Goal: Task Accomplishment & Management: Manage account settings

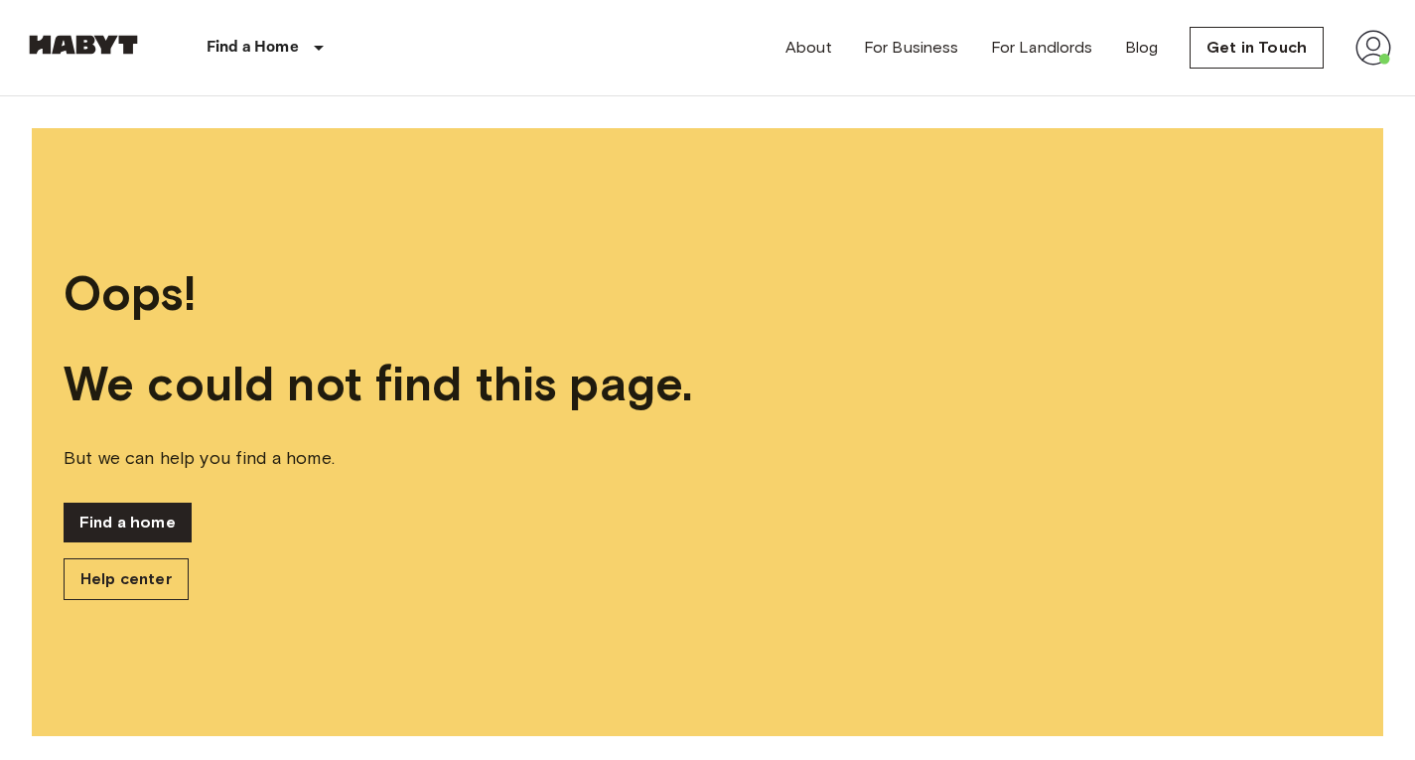
click at [1390, 36] on img at bounding box center [1374, 48] width 36 height 36
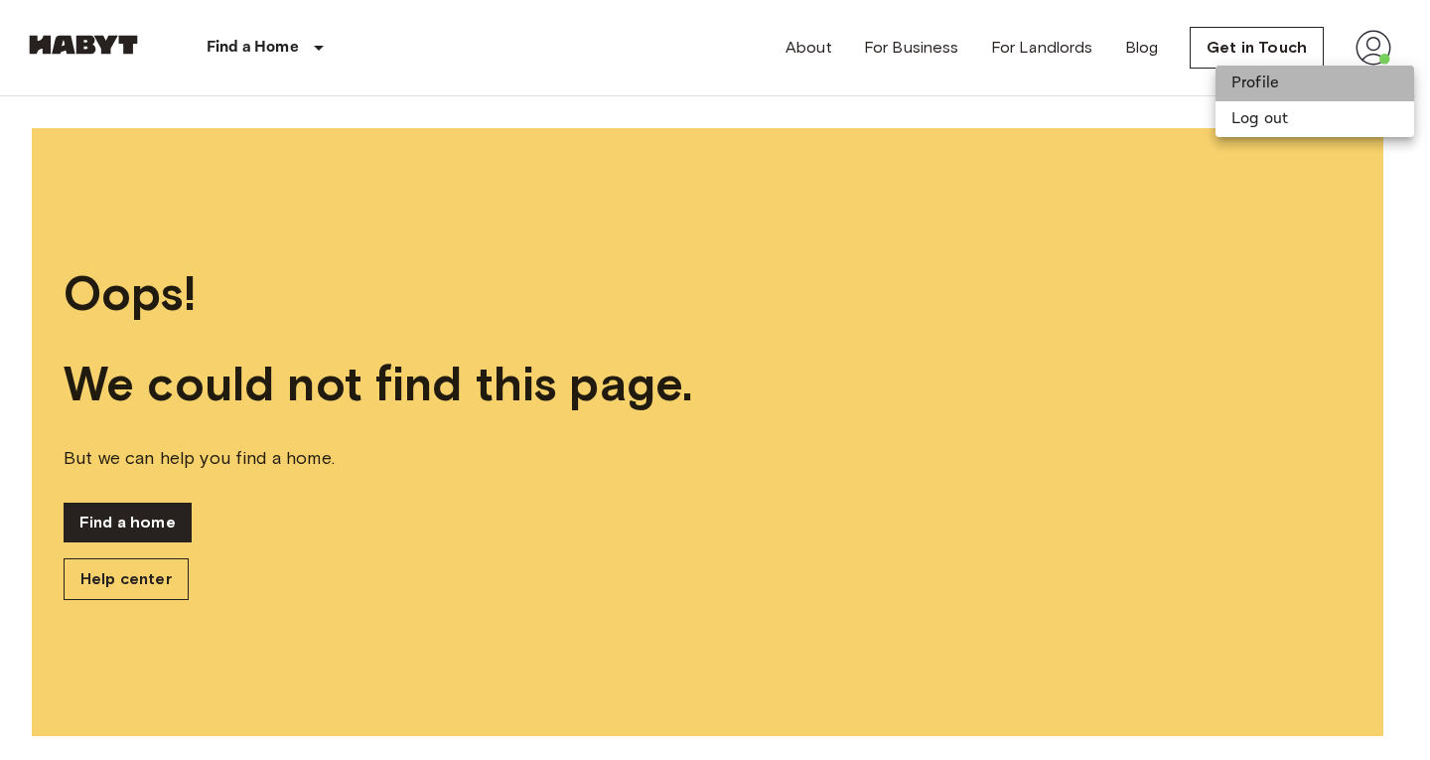
click at [1281, 80] on li "Profile" at bounding box center [1315, 84] width 199 height 36
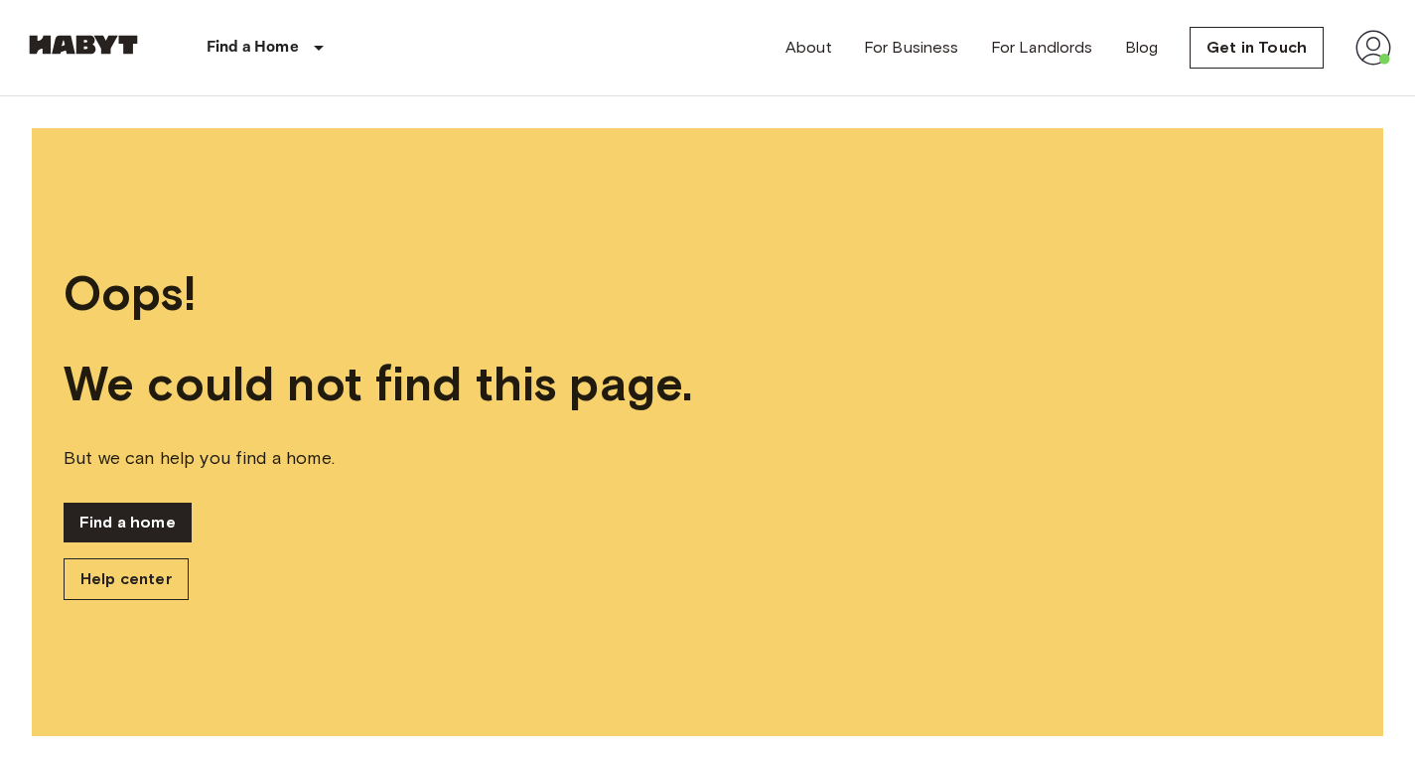
click at [1351, 42] on div "About For Business For Landlords Blog Get in Touch" at bounding box center [1089, 47] width 606 height 95
click at [1352, 42] on div "About For Business For Landlords Blog Get in Touch" at bounding box center [1089, 47] width 606 height 95
click at [1369, 44] on img at bounding box center [1374, 48] width 36 height 36
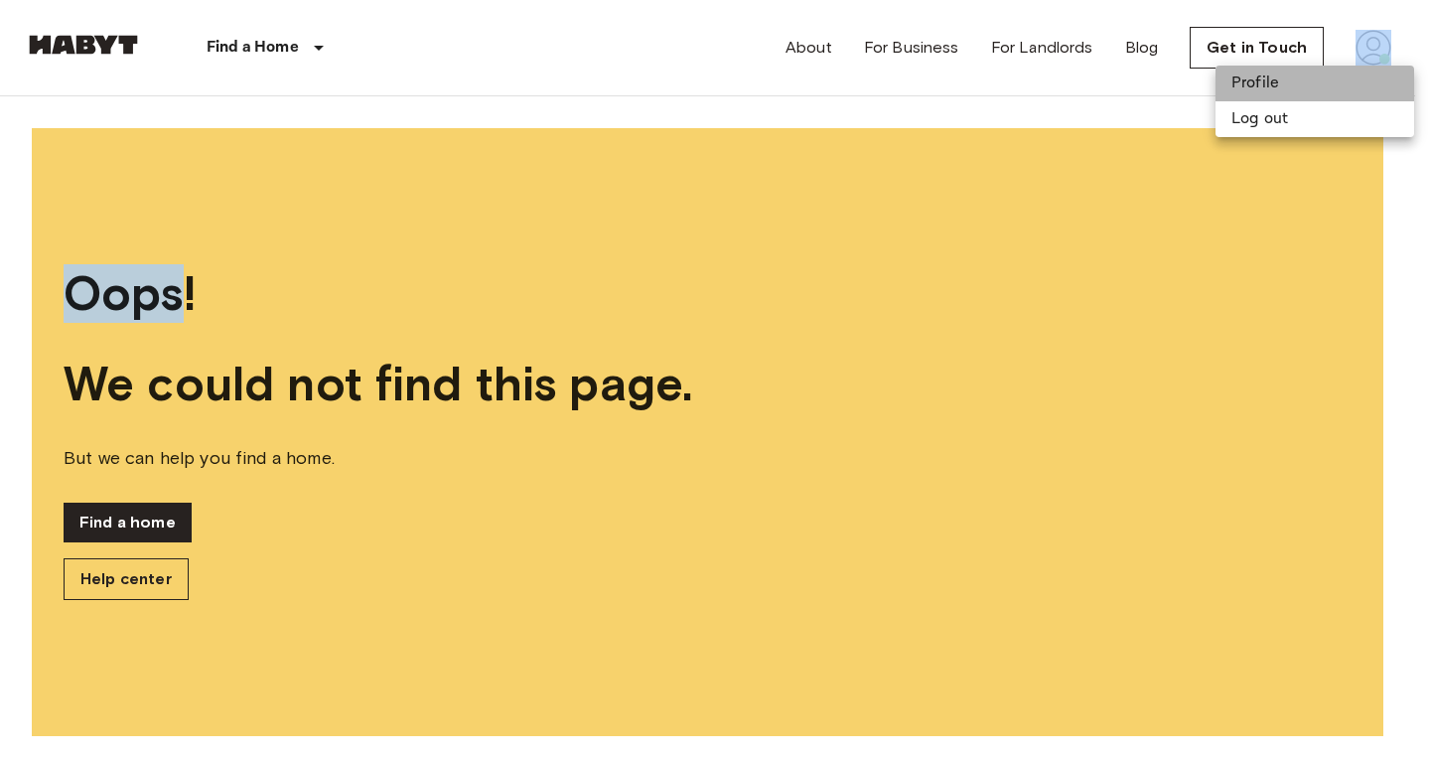
click at [1302, 90] on li "Profile" at bounding box center [1315, 84] width 199 height 36
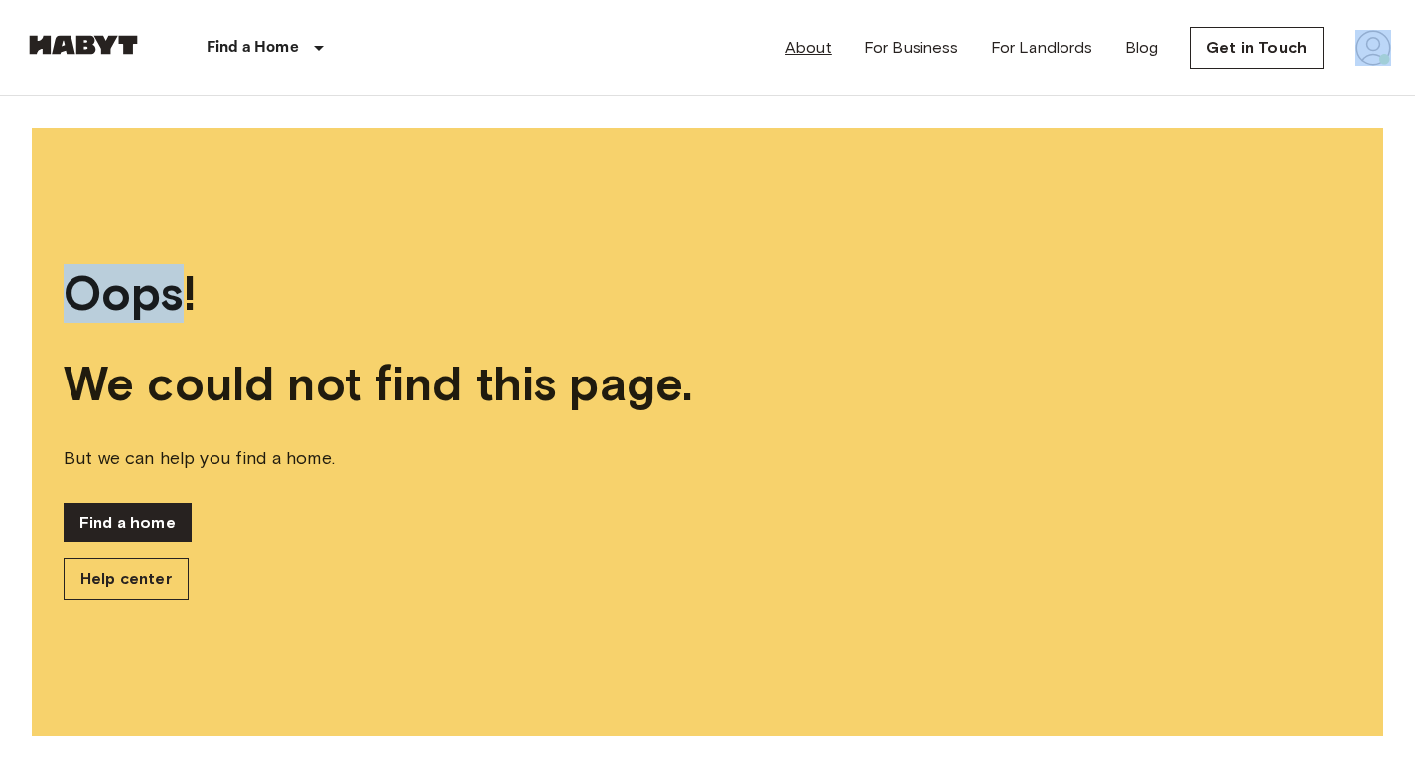
click at [823, 58] on link "About" at bounding box center [809, 48] width 47 height 24
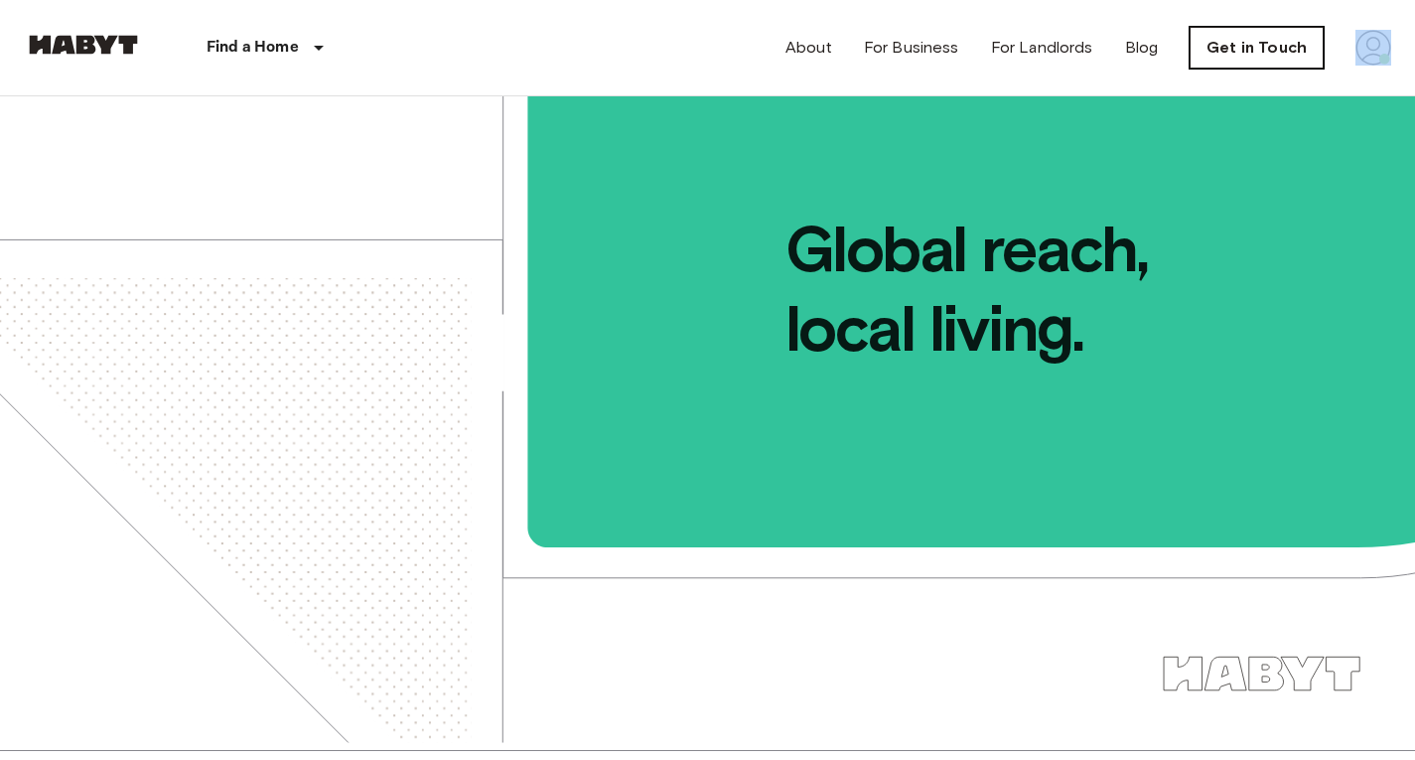
click at [1211, 62] on link "Get in Touch" at bounding box center [1257, 48] width 134 height 42
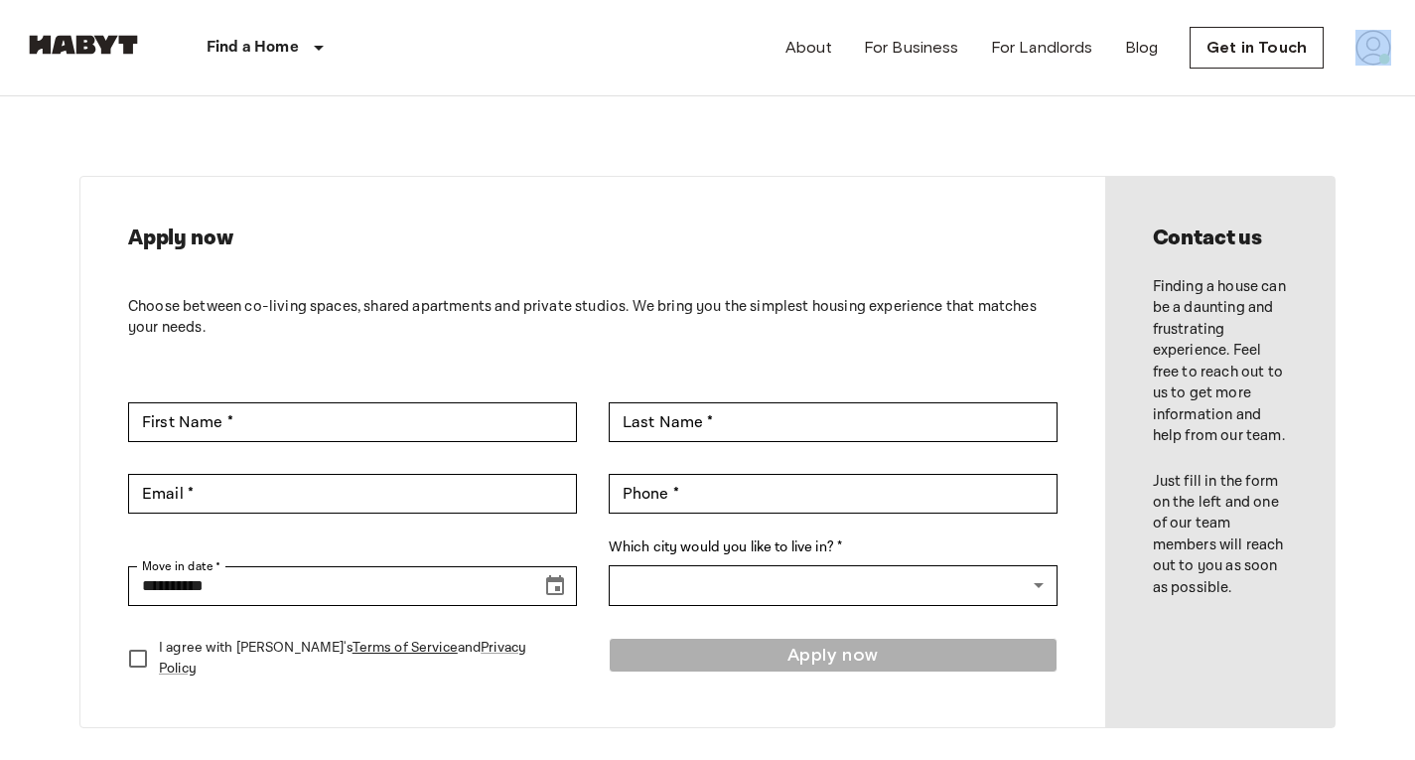
click at [1379, 55] on img at bounding box center [1374, 48] width 36 height 36
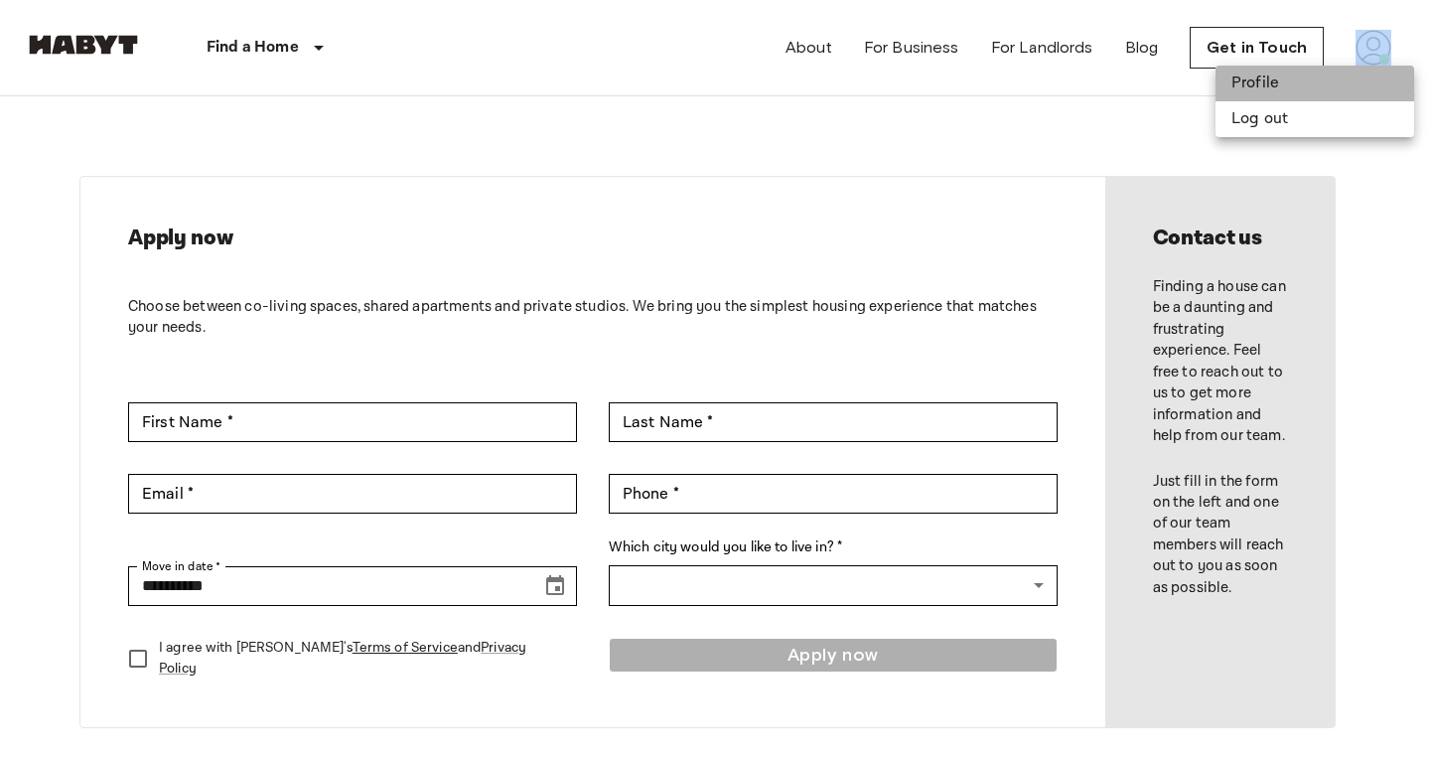
click at [1277, 75] on li "Profile" at bounding box center [1315, 84] width 199 height 36
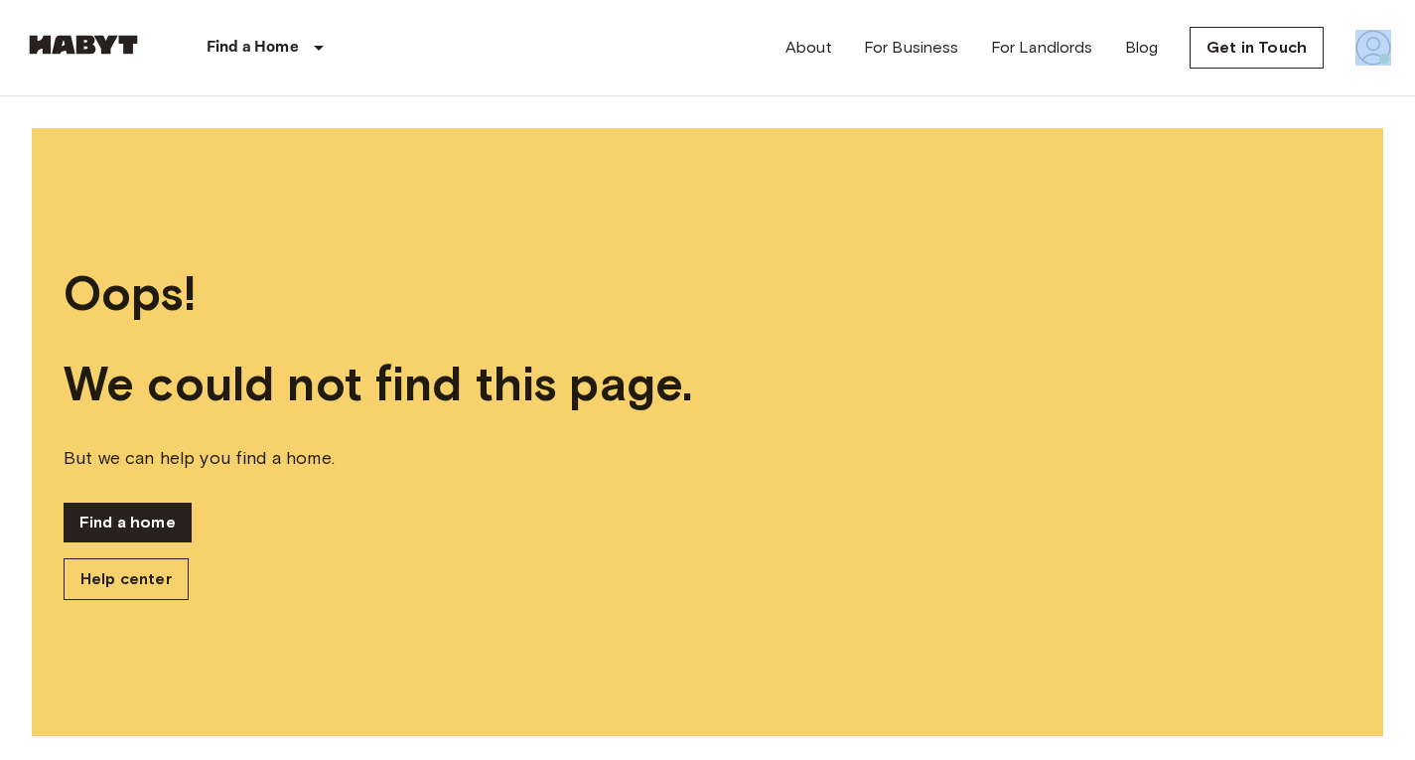
click at [1367, 55] on img at bounding box center [1374, 48] width 36 height 36
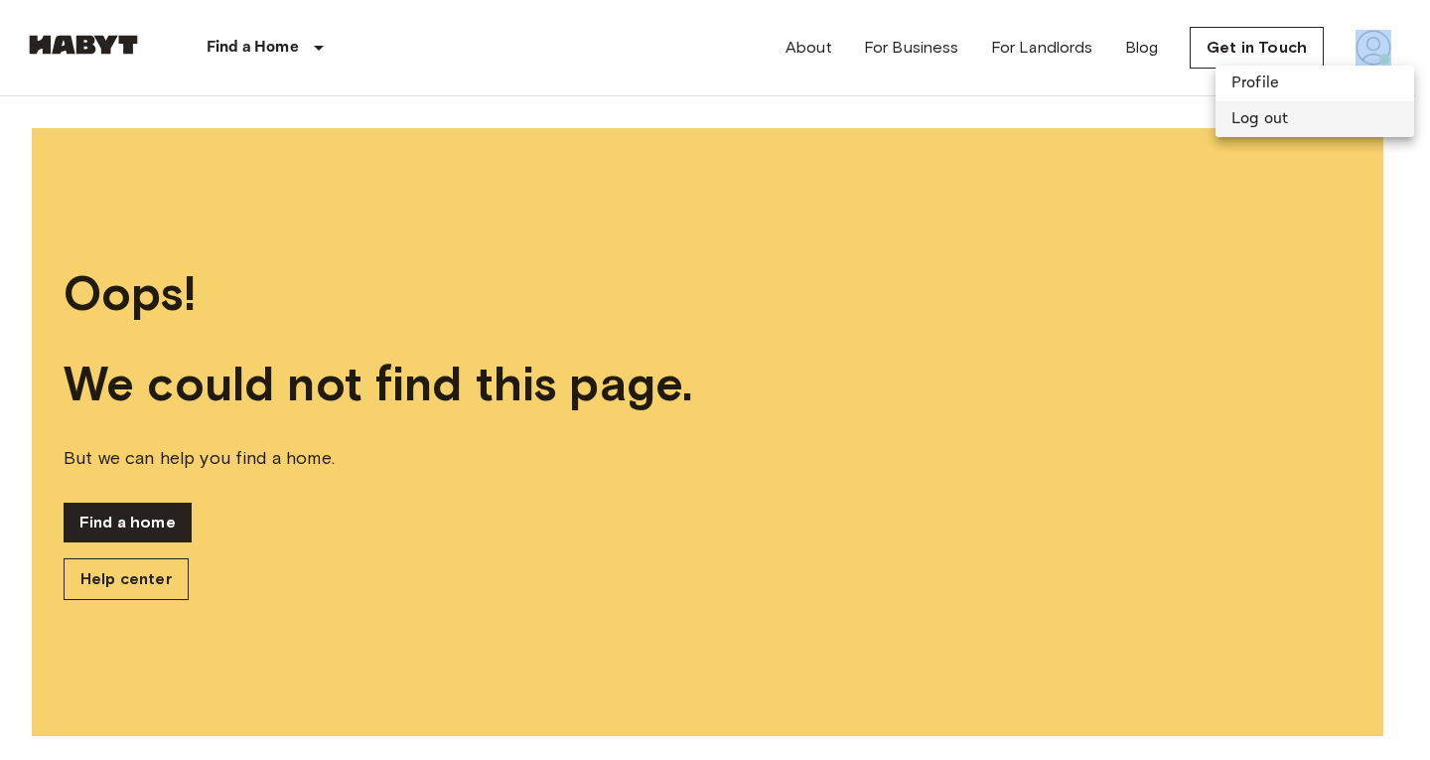
click at [1277, 125] on li "Log out" at bounding box center [1315, 119] width 199 height 36
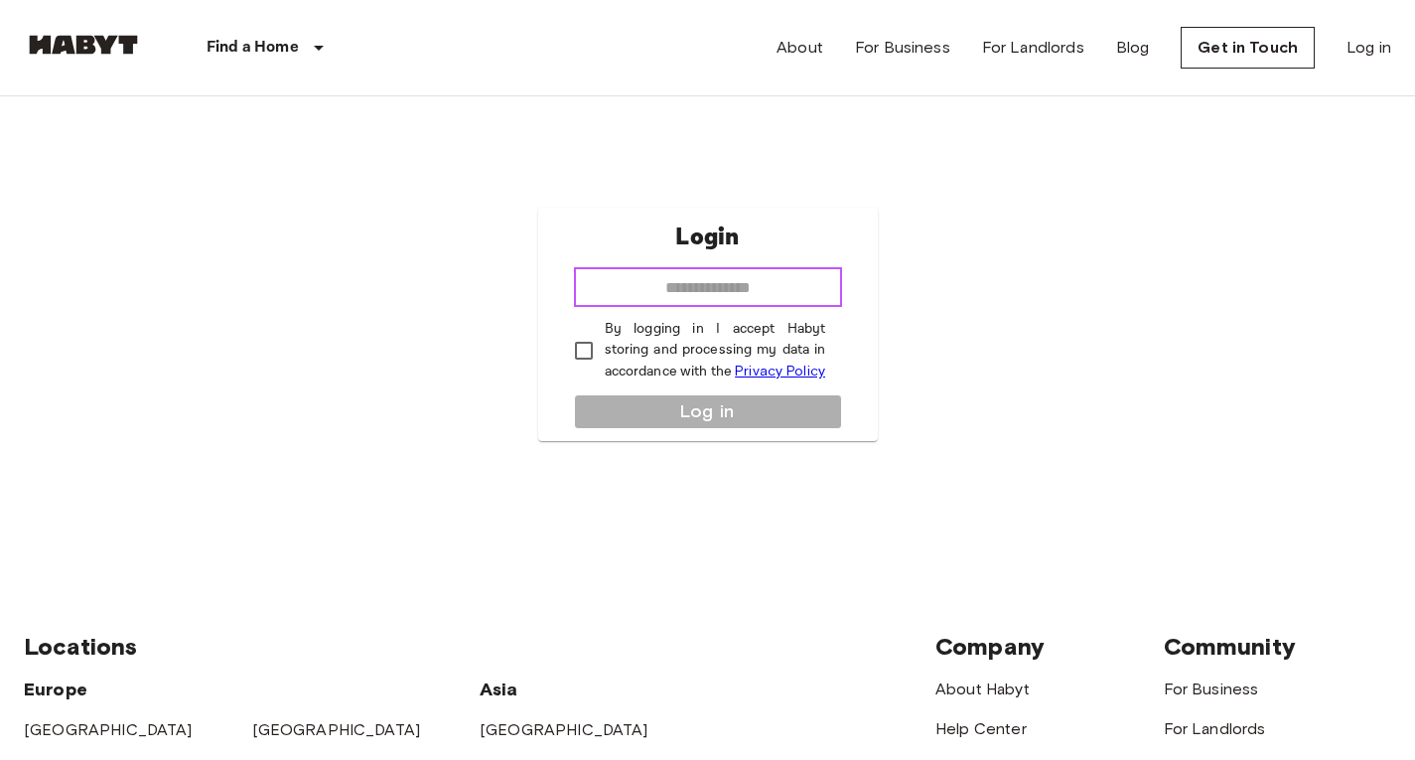
click at [761, 294] on input "email" at bounding box center [708, 287] width 268 height 40
type input "**********"
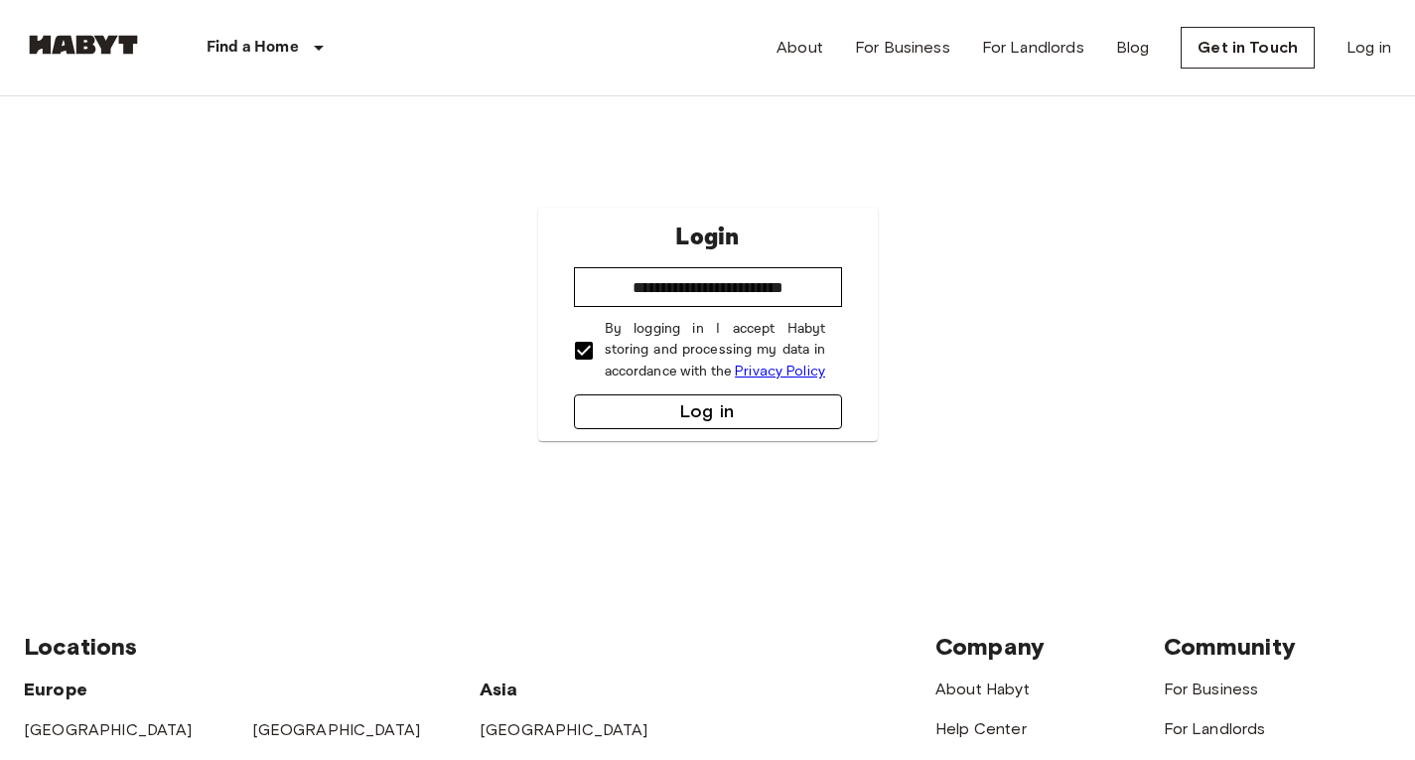
click at [640, 403] on button "Log in" at bounding box center [708, 411] width 268 height 35
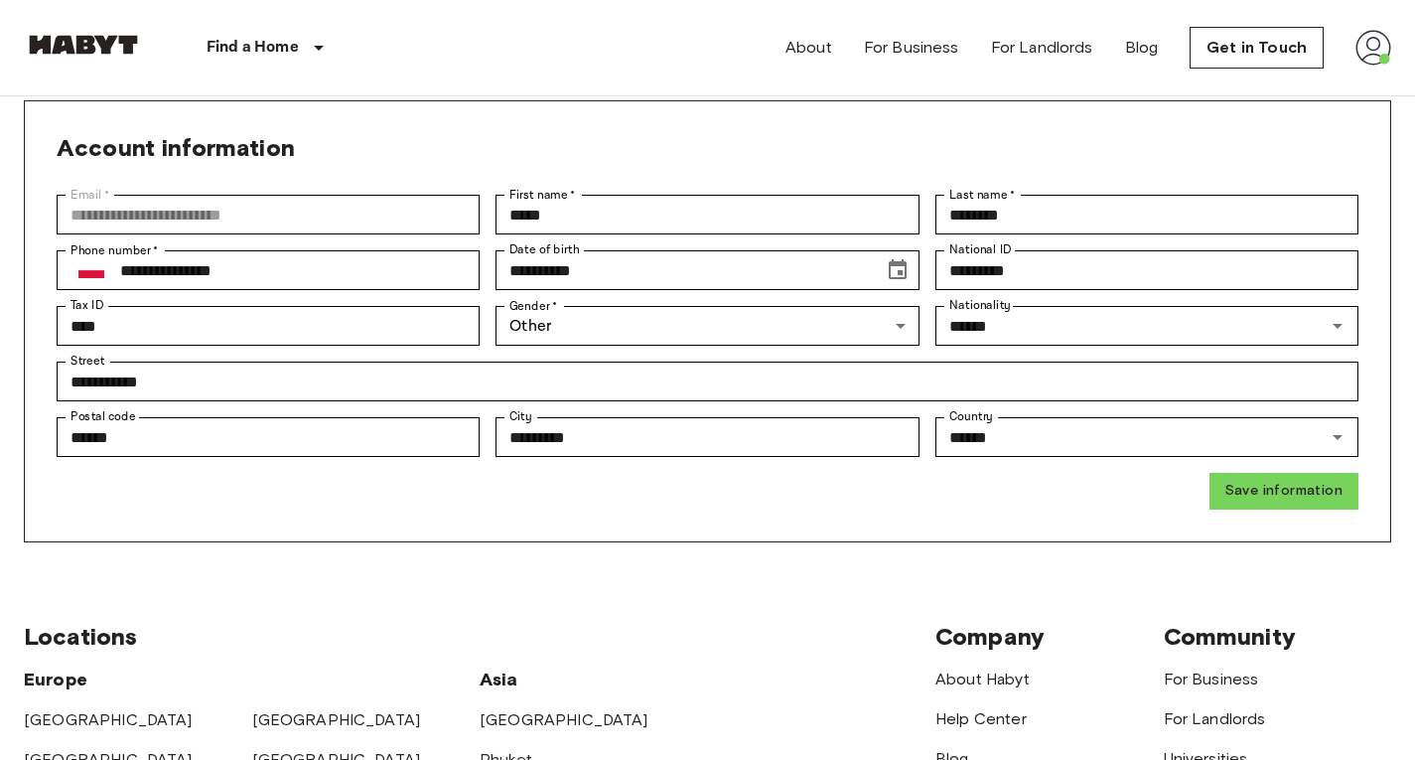
scroll to position [90, 0]
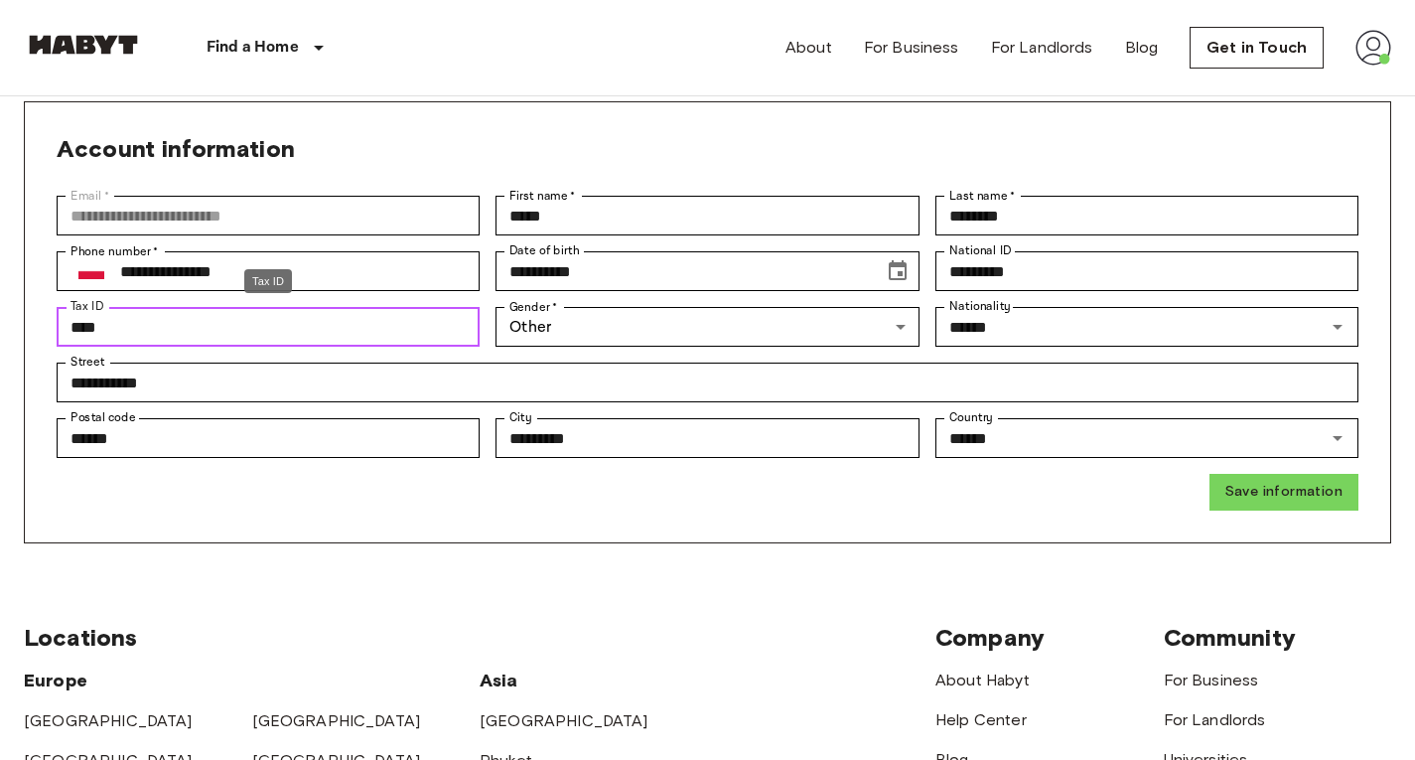
click at [420, 328] on input "****" at bounding box center [268, 327] width 423 height 40
type input "*"
type input "**********"
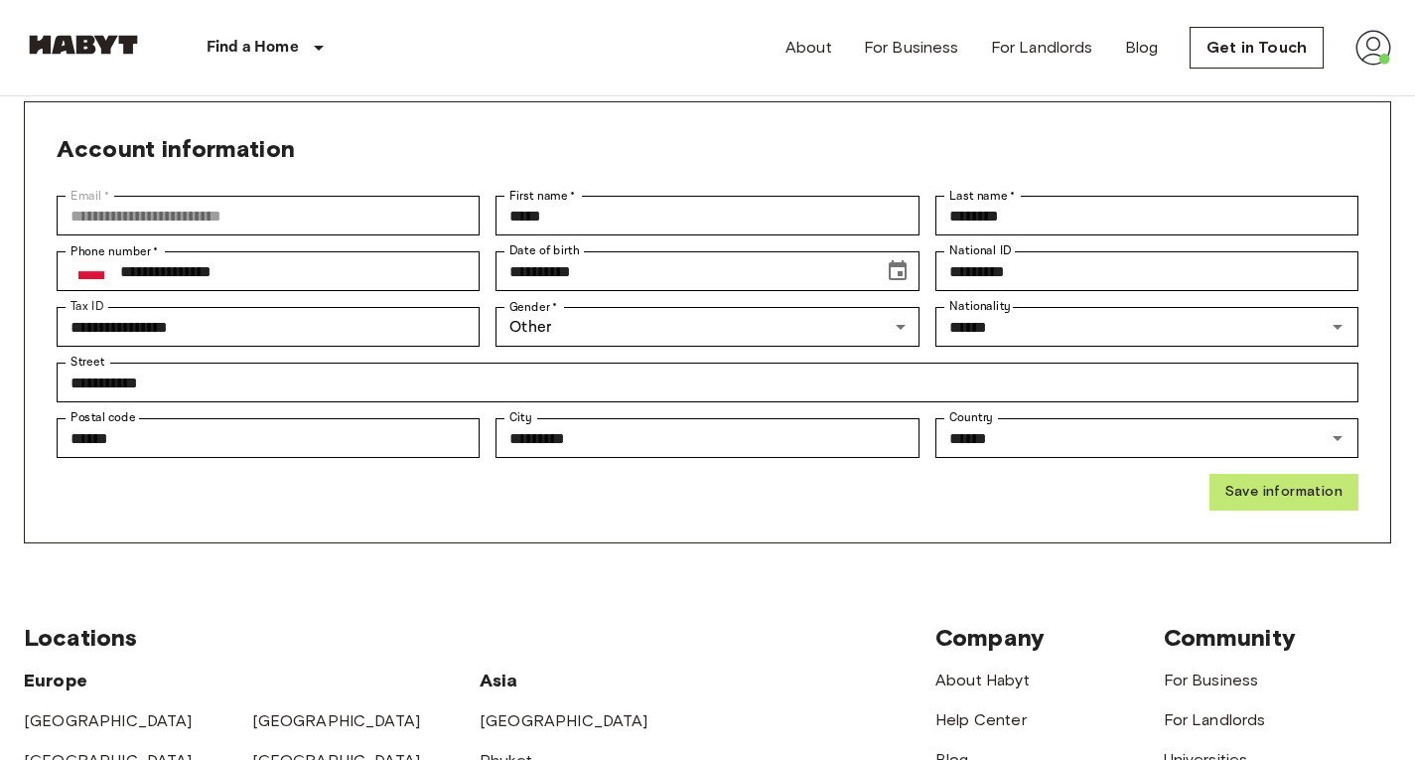
click at [1250, 493] on button "Save information" at bounding box center [1284, 492] width 149 height 37
click at [1365, 35] on img at bounding box center [1374, 48] width 36 height 36
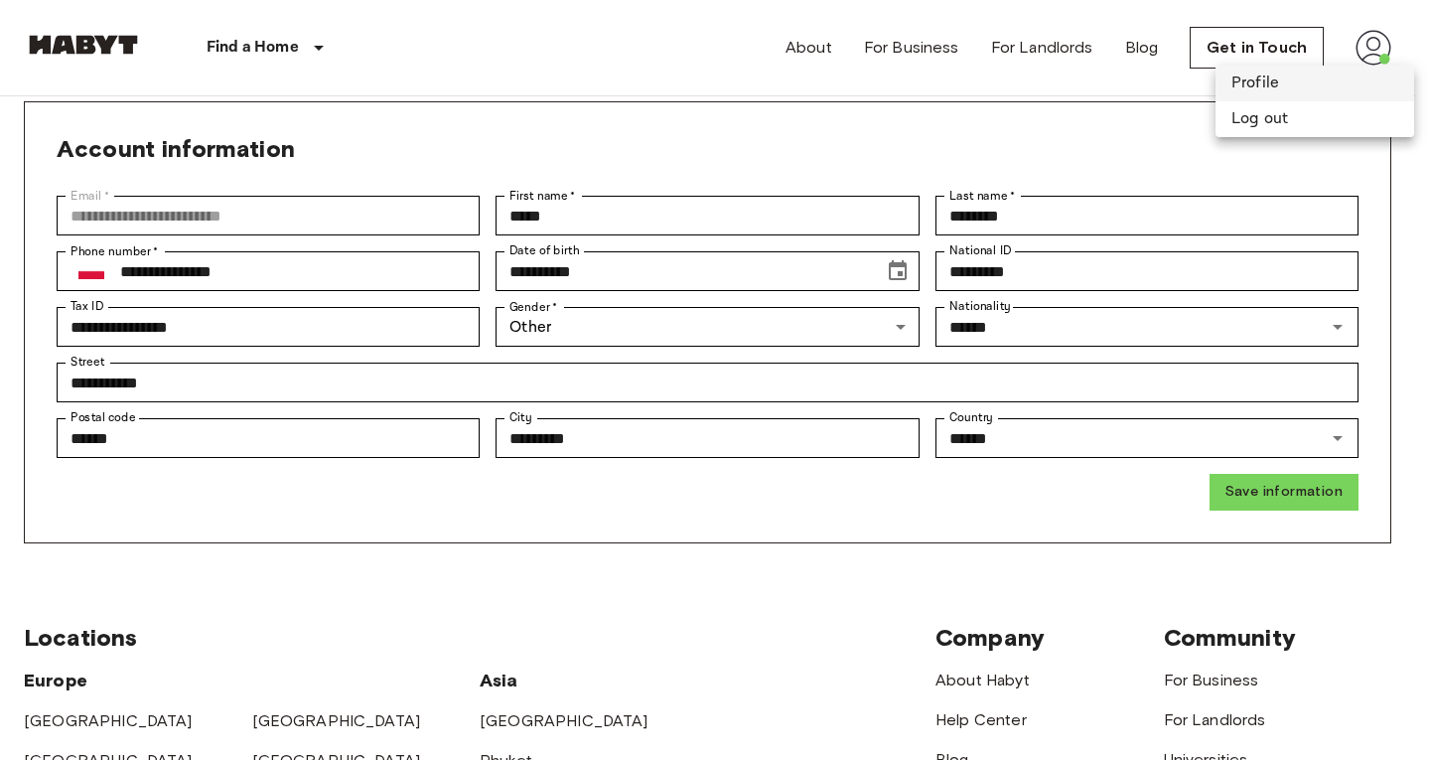
click at [1280, 88] on li "Profile" at bounding box center [1315, 84] width 199 height 36
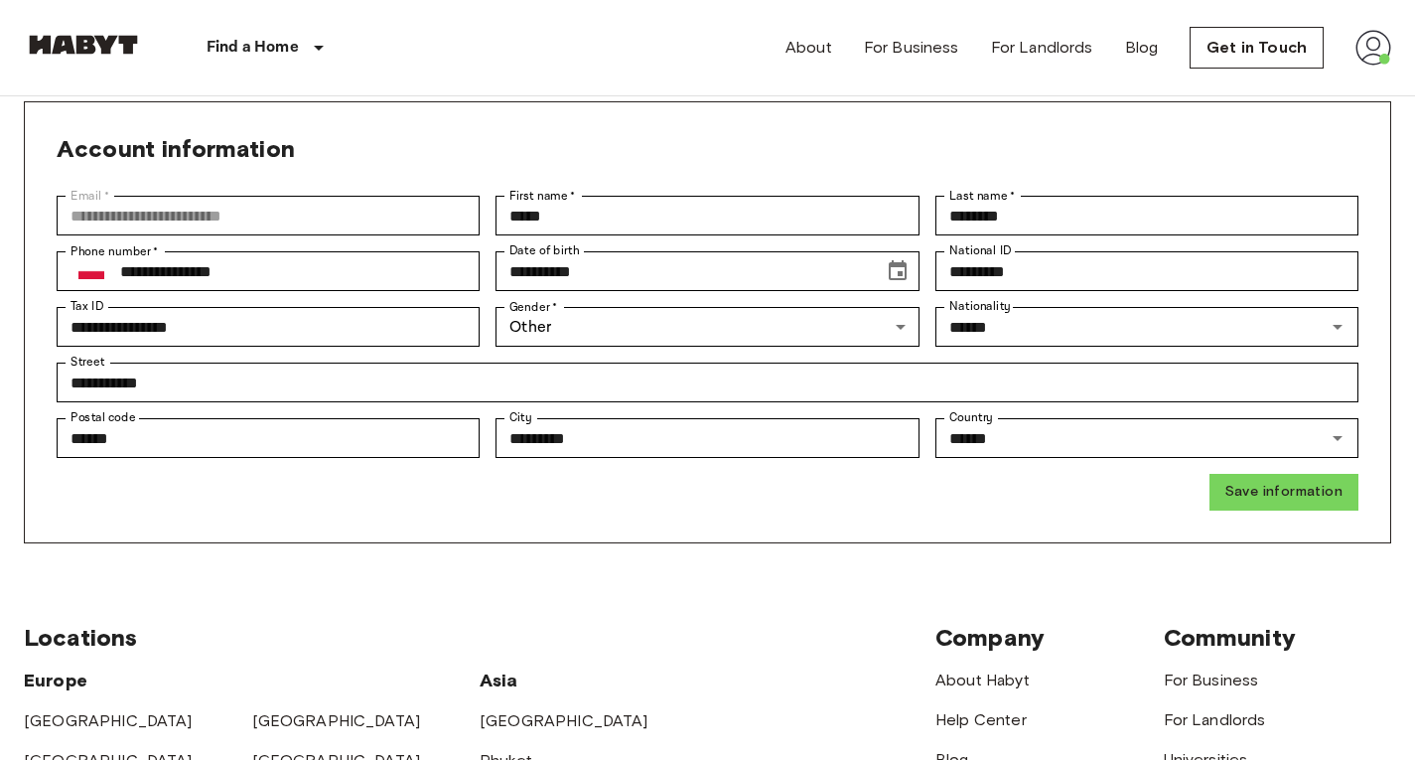
click at [1368, 56] on img at bounding box center [1374, 48] width 36 height 36
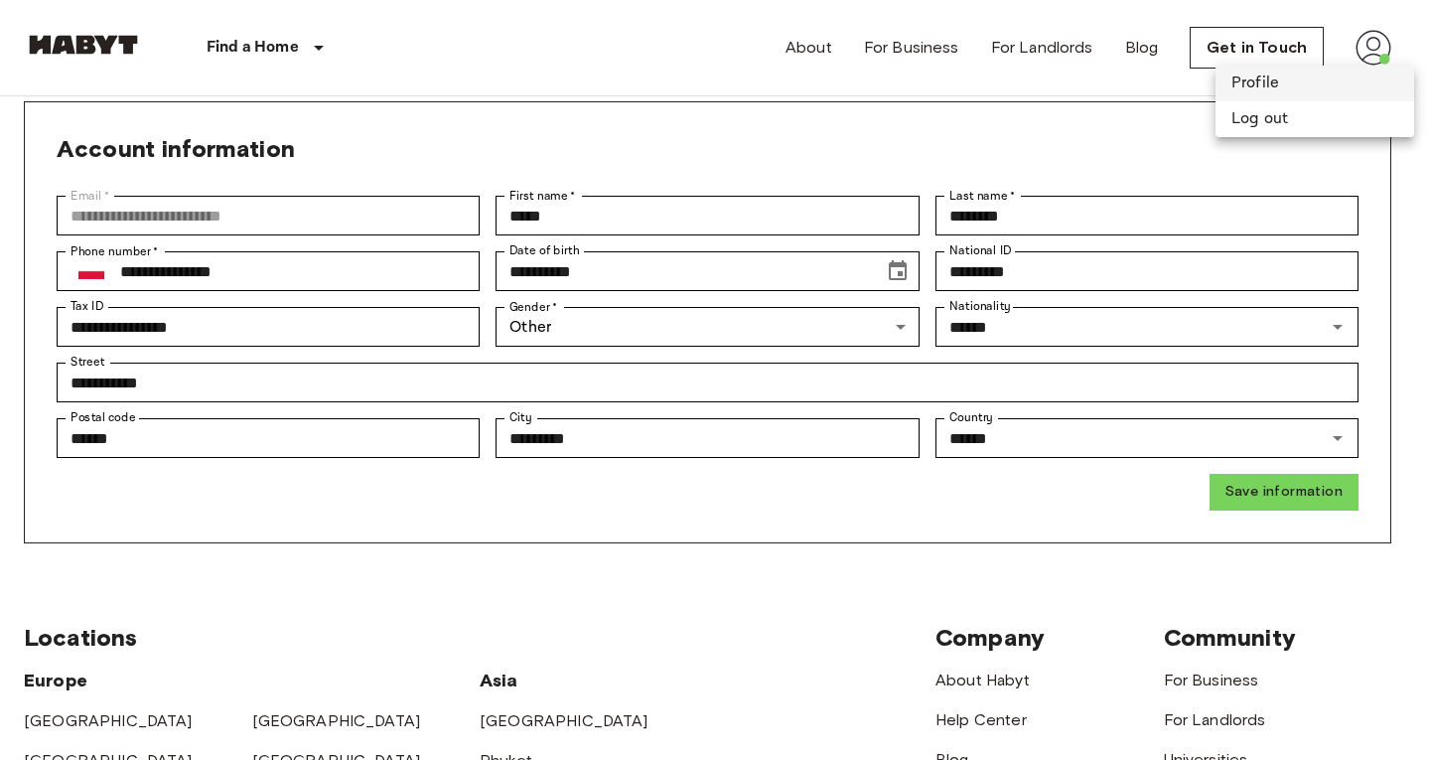
click at [1314, 83] on li "Profile" at bounding box center [1315, 84] width 199 height 36
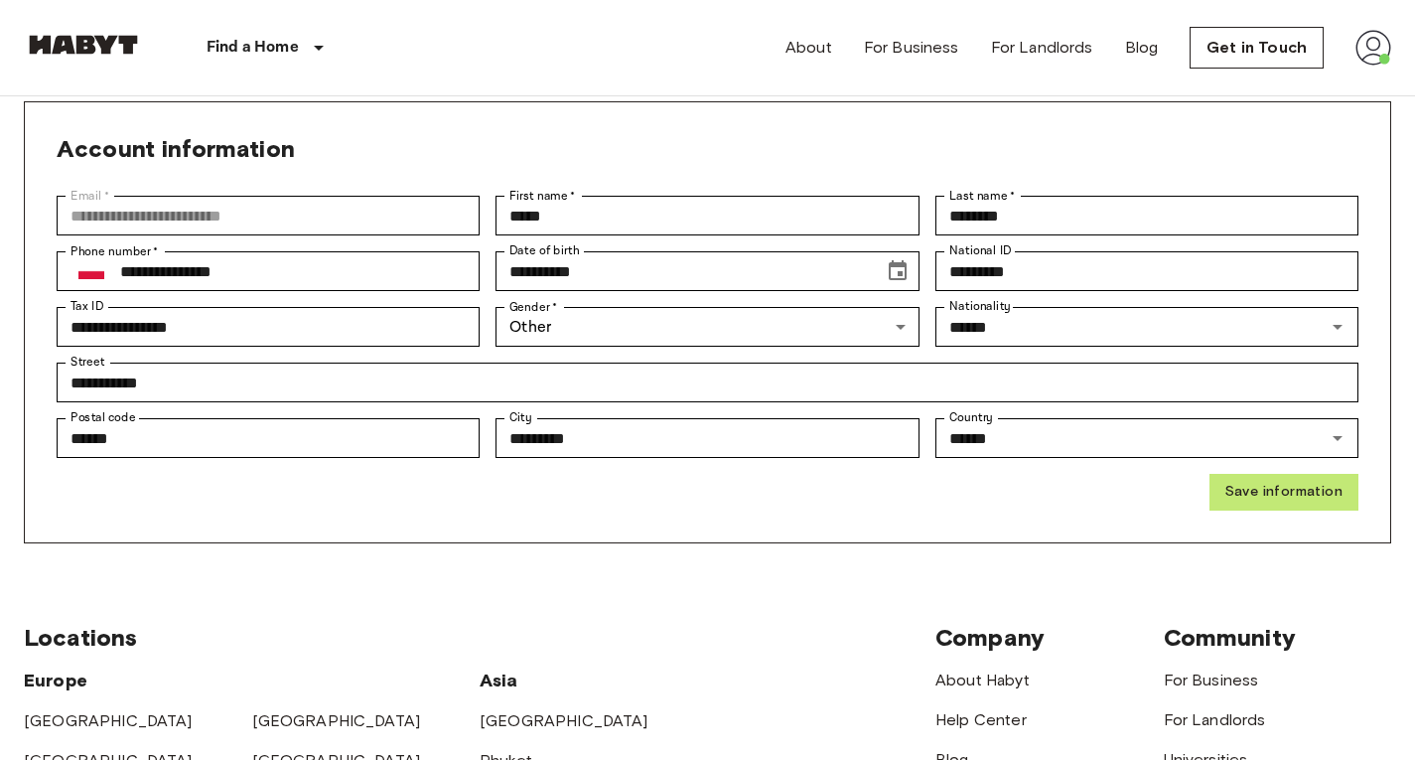
click at [1343, 497] on button "Save information" at bounding box center [1284, 492] width 149 height 37
click at [825, 49] on link "About" at bounding box center [809, 48] width 47 height 24
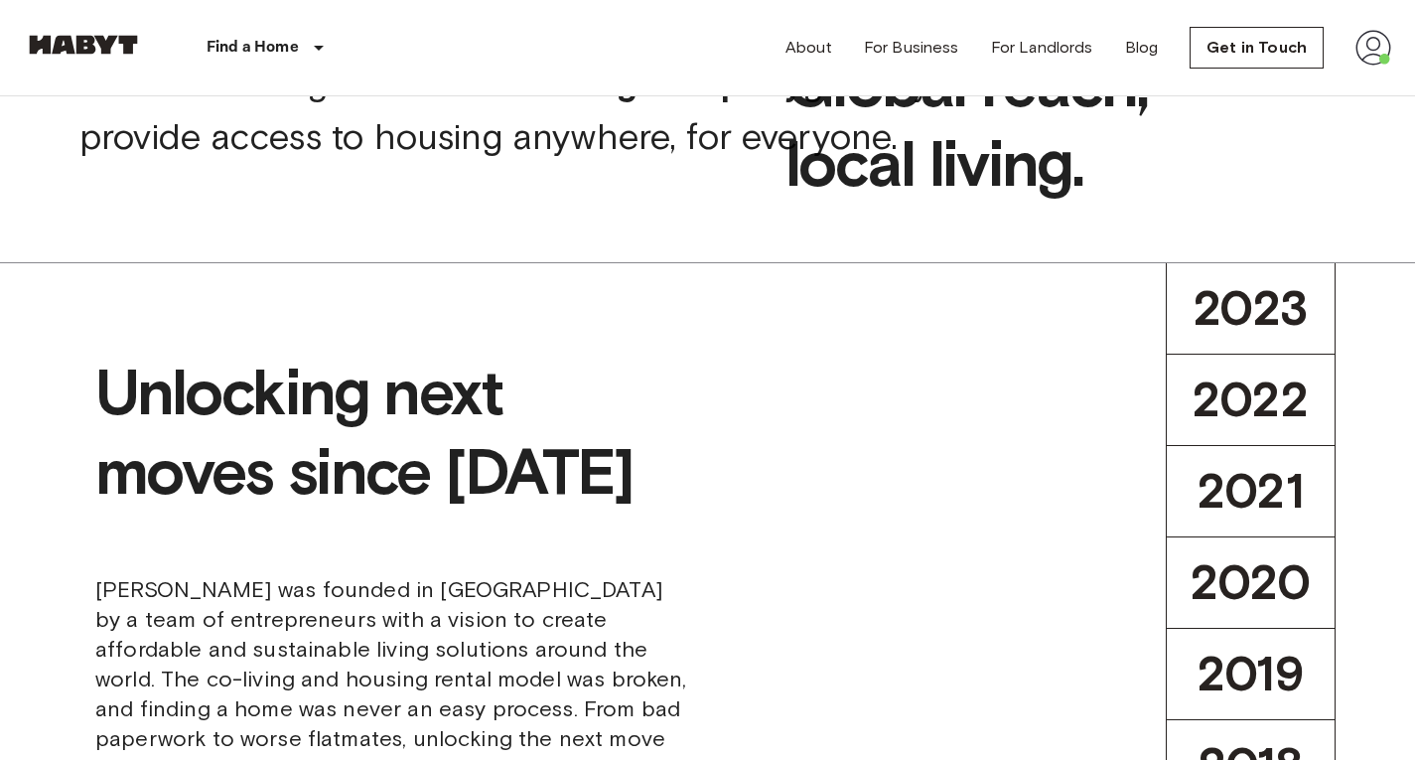
scroll to position [166, 0]
click at [1378, 41] on img at bounding box center [1374, 48] width 36 height 36
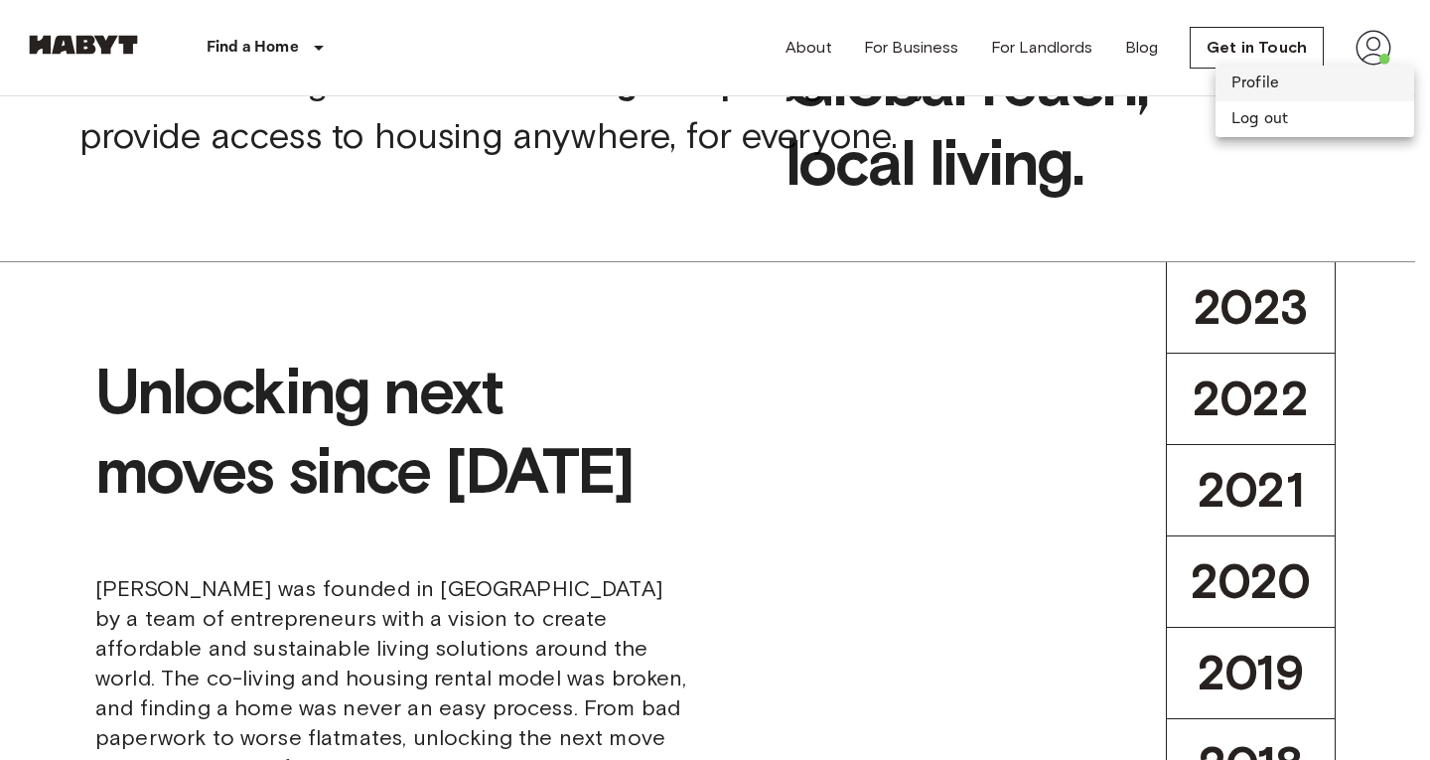
click at [1304, 85] on li "Profile" at bounding box center [1315, 84] width 199 height 36
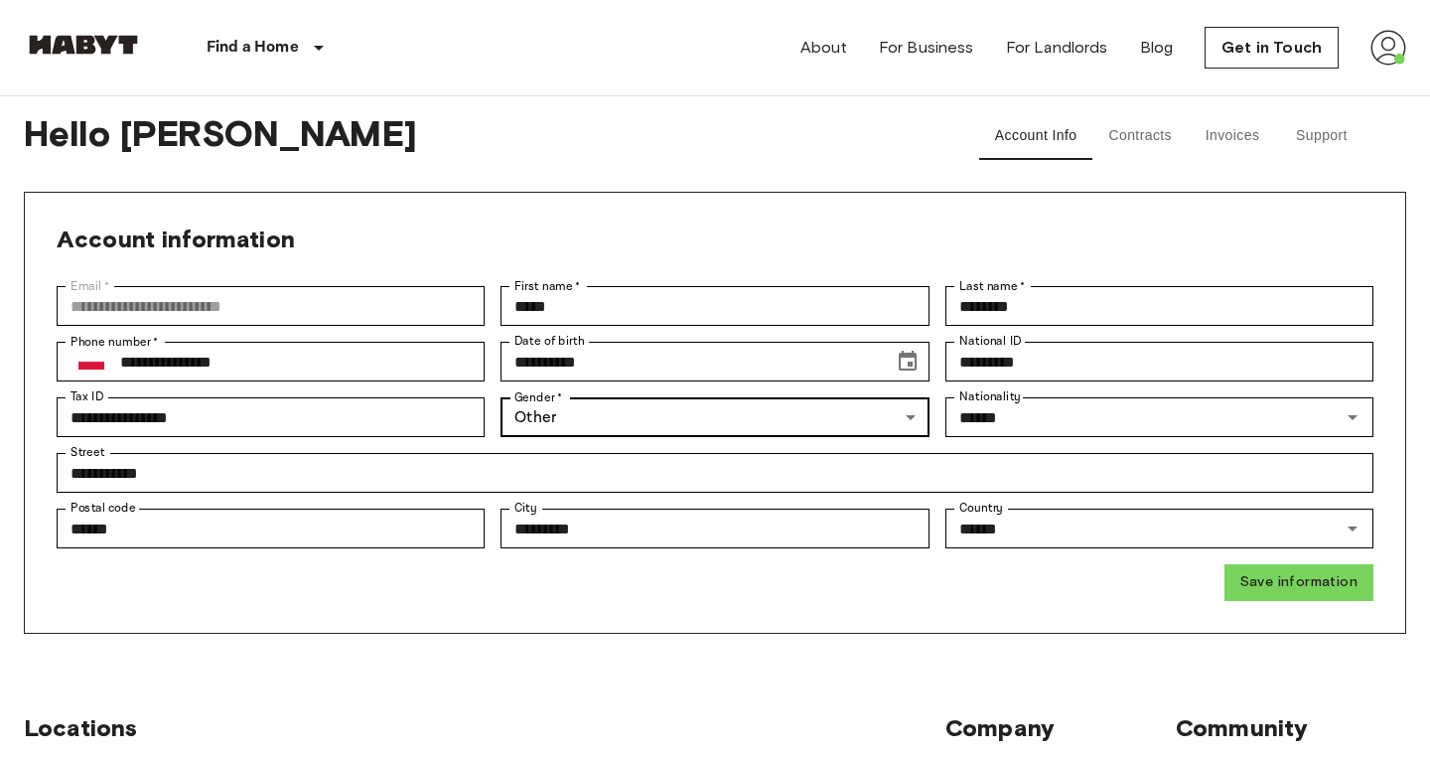
click at [648, 433] on body "**********" at bounding box center [715, 765] width 1430 height 1530
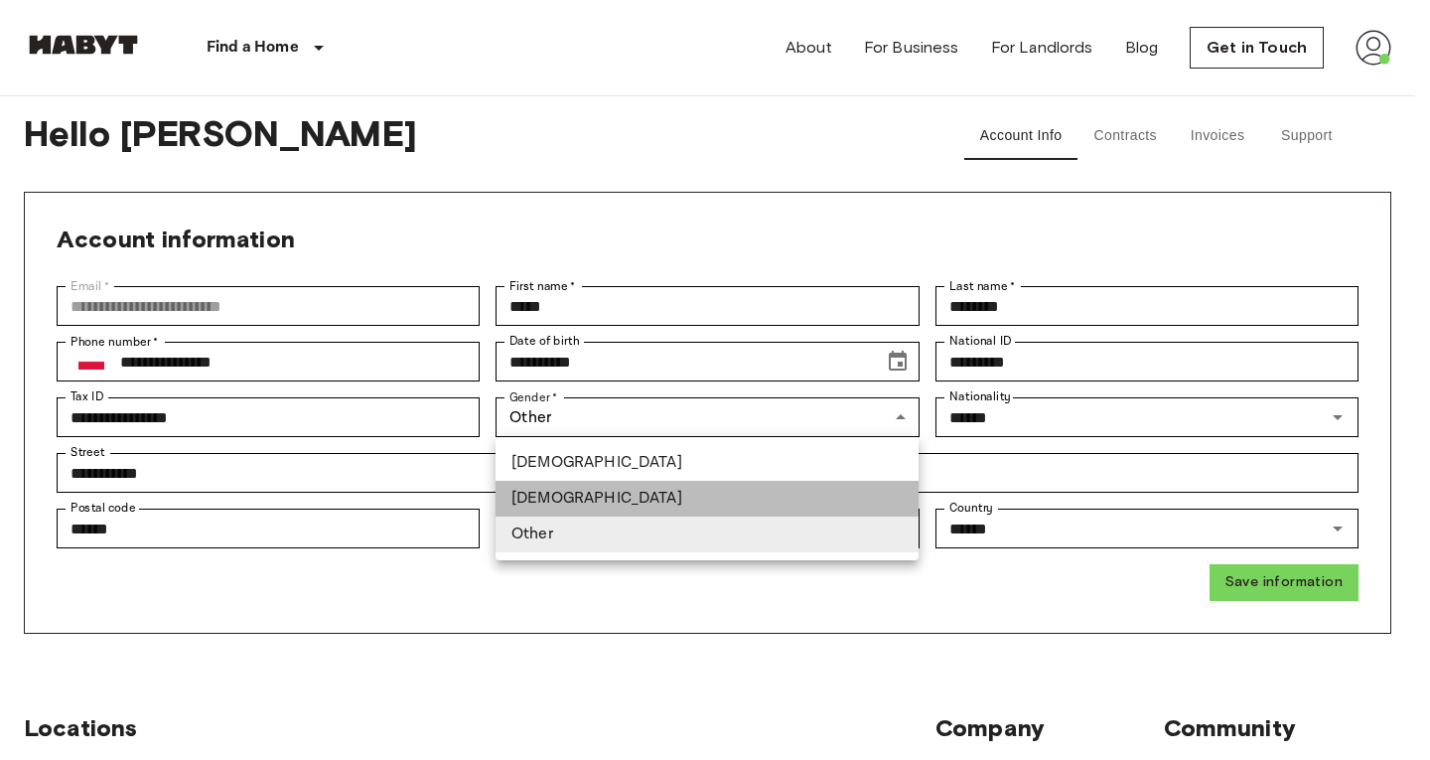
click at [572, 504] on li "[DEMOGRAPHIC_DATA]" at bounding box center [707, 499] width 423 height 36
type input "******"
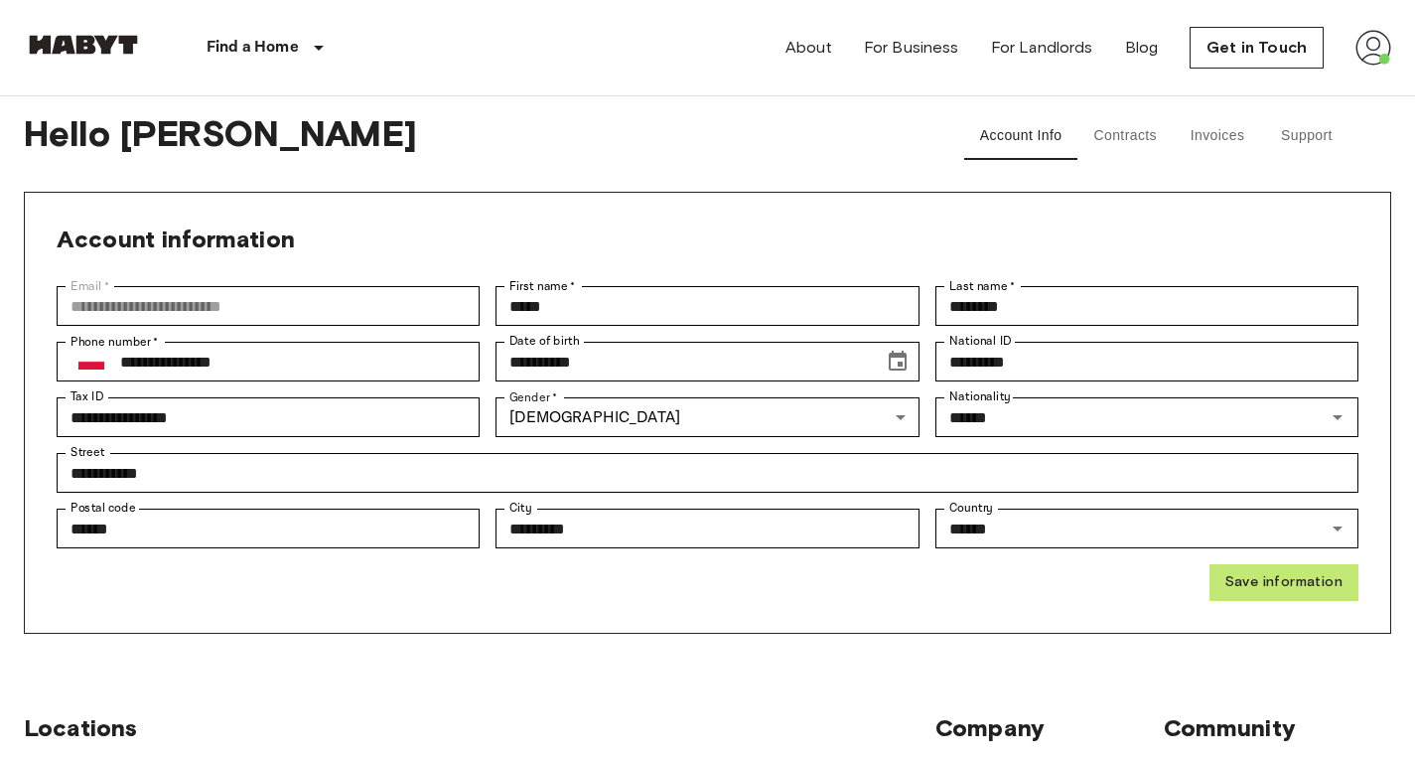
click at [1264, 593] on button "Save information" at bounding box center [1284, 582] width 149 height 37
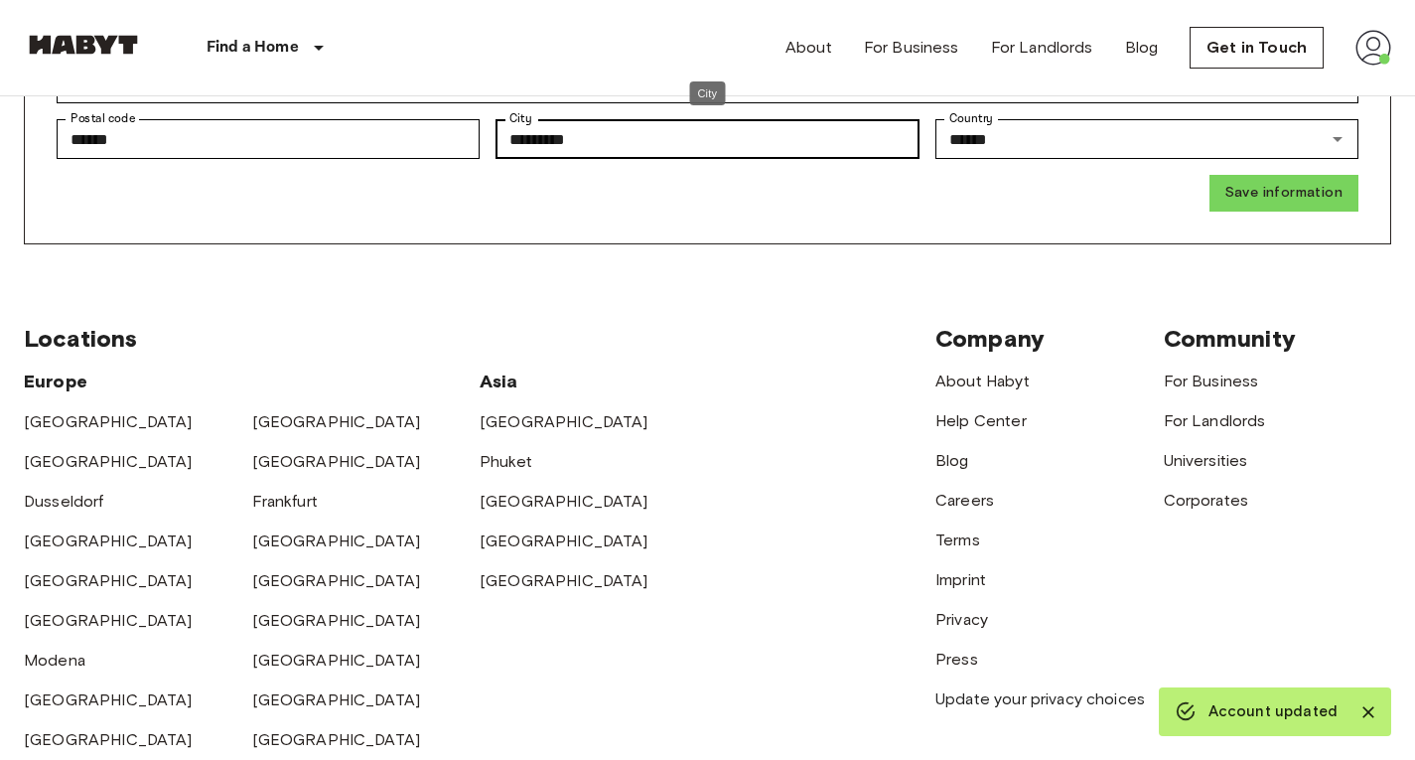
scroll to position [400, 0]
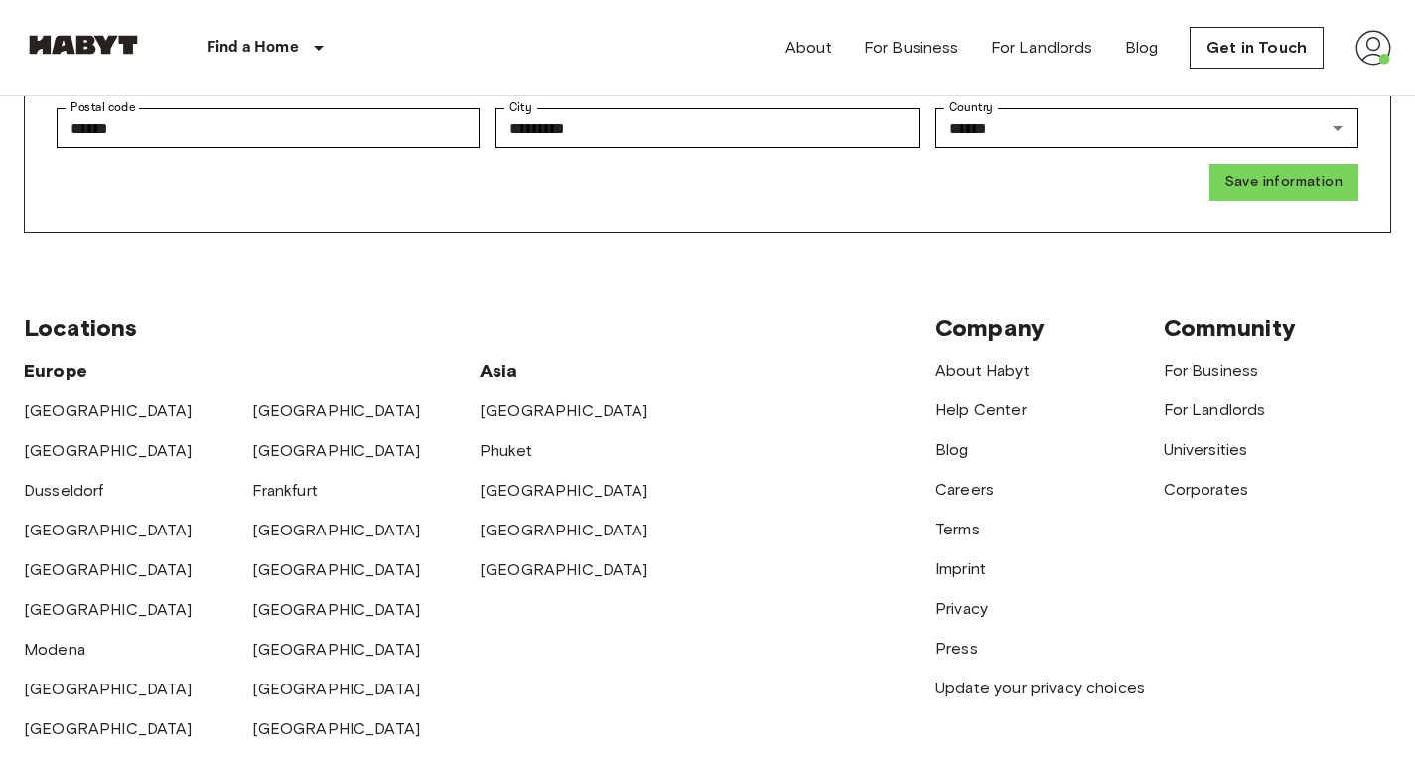
click at [99, 51] on img at bounding box center [83, 45] width 119 height 20
